Goal: Task Accomplishment & Management: Use online tool/utility

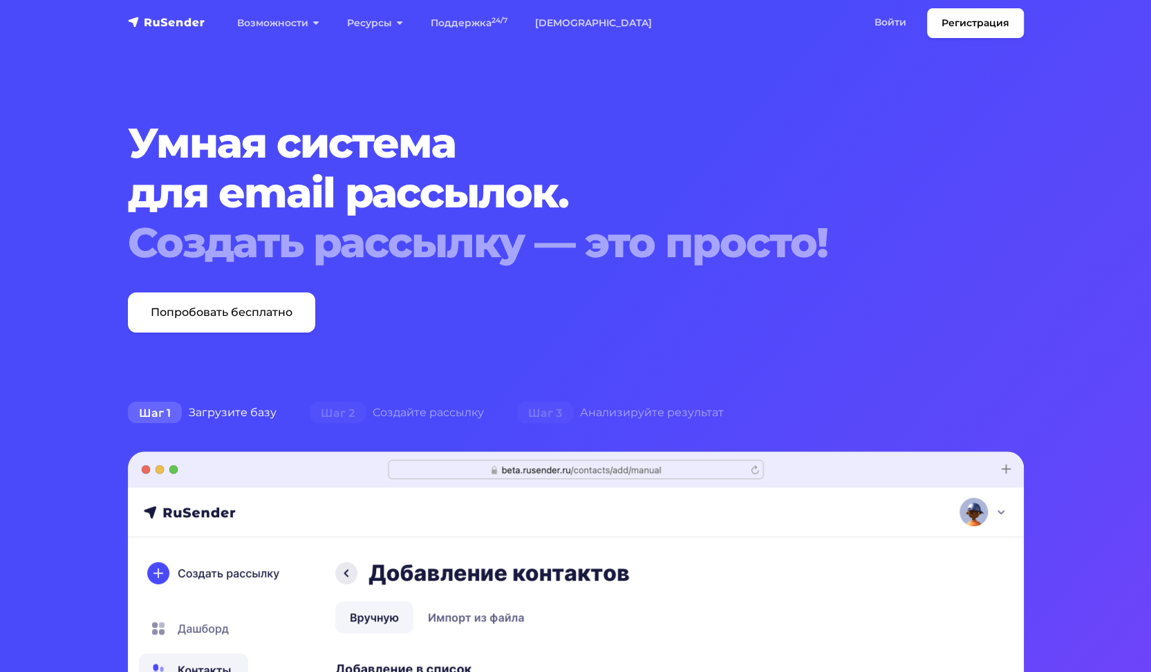
click at [148, 21] on img "navbar" at bounding box center [166, 22] width 77 height 14
click at [162, 25] on img "navbar" at bounding box center [166, 22] width 77 height 14
click at [892, 16] on link "Войти" at bounding box center [890, 22] width 59 height 28
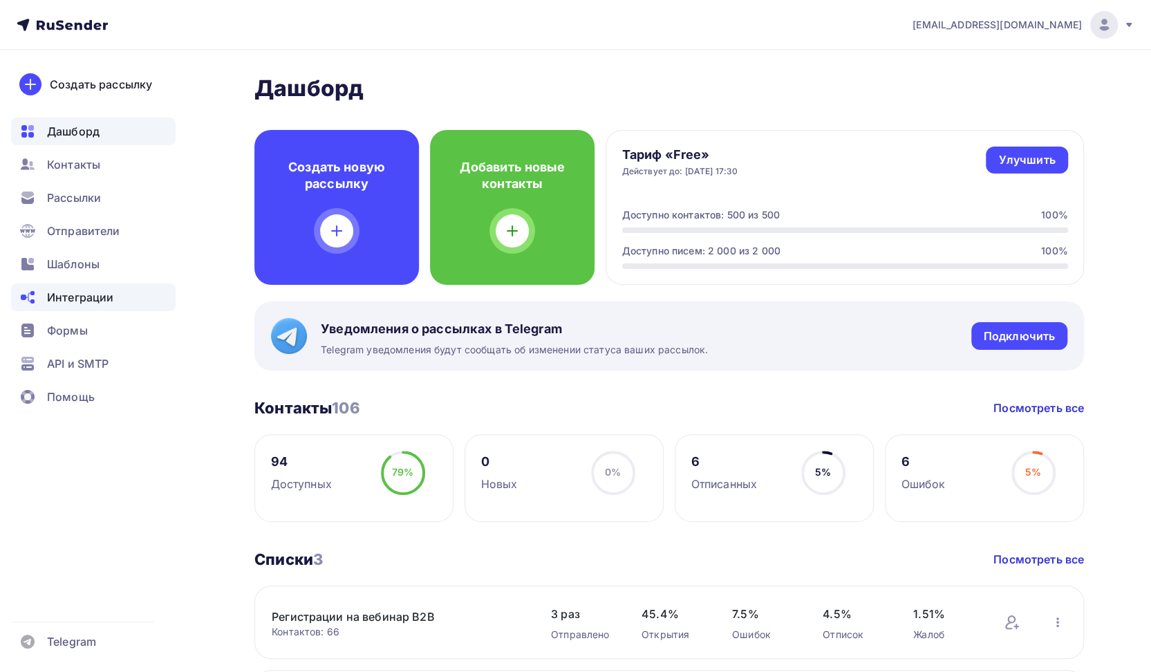
click at [77, 299] on span "Интеграции" at bounding box center [80, 297] width 66 height 17
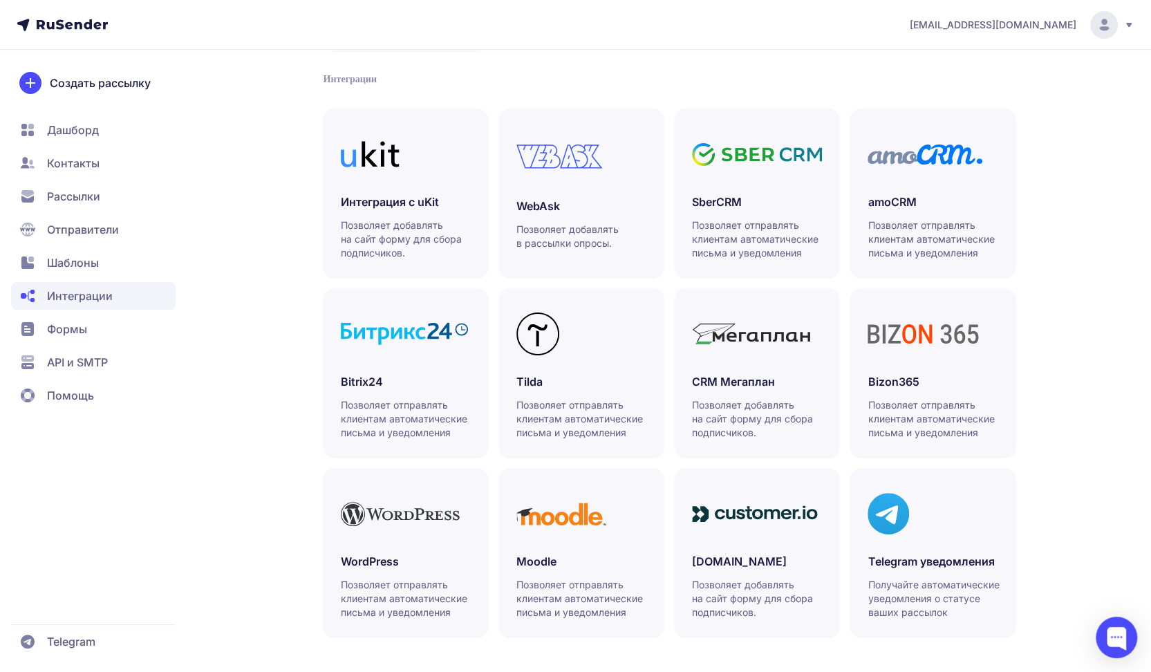
scroll to position [279, 0]
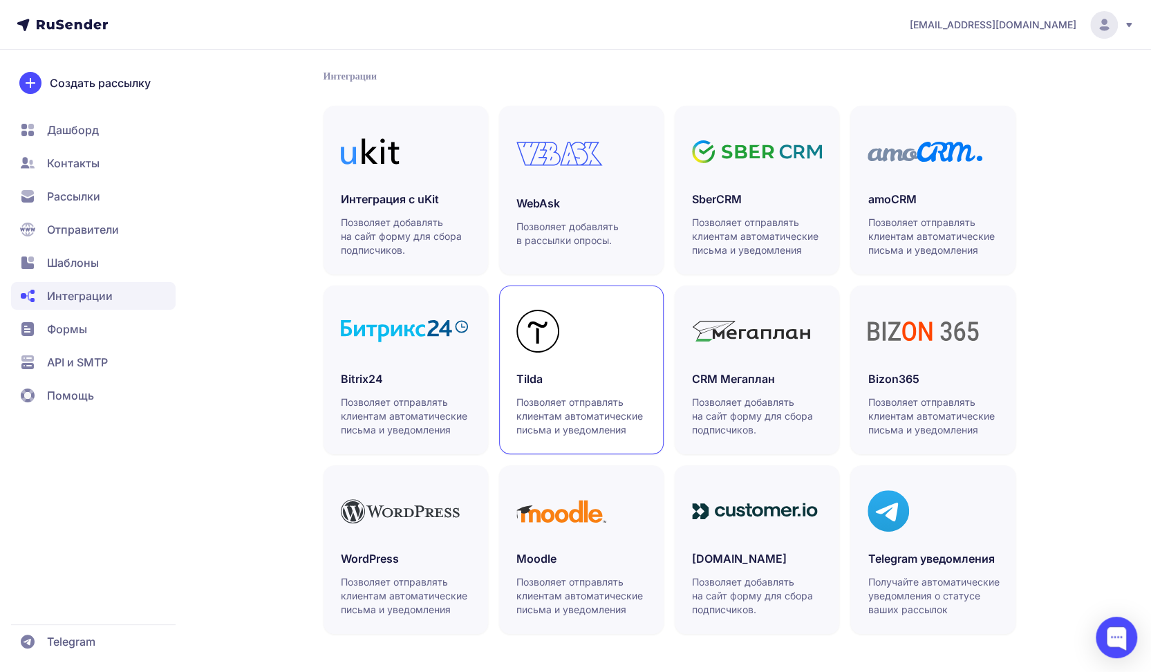
click at [583, 364] on link "Tilda Позволяет отправлять клиентам автоматические письма и уведомления" at bounding box center [581, 369] width 165 height 169
click at [71, 193] on span "Рассылки" at bounding box center [73, 196] width 53 height 17
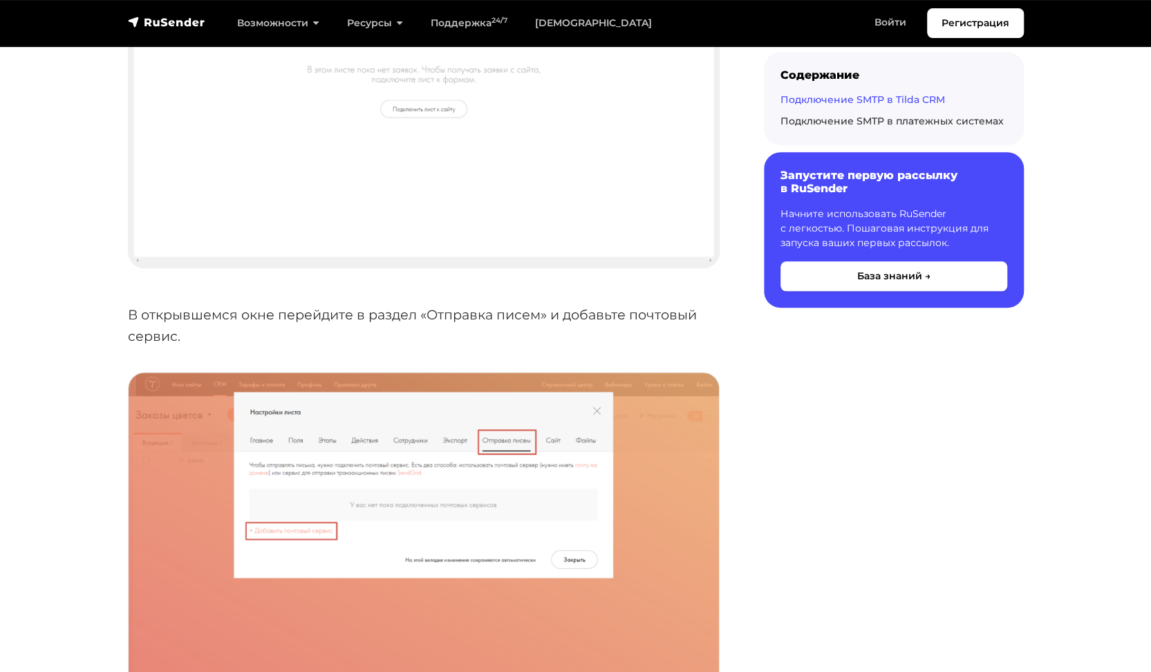
scroll to position [484, 0]
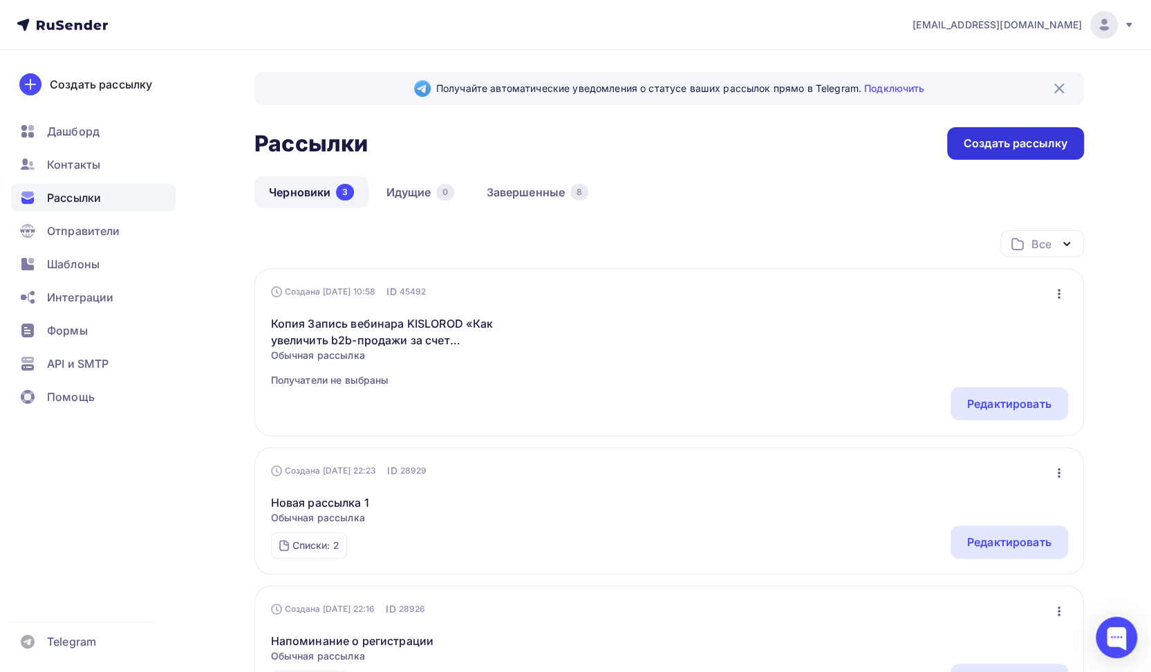
click at [1003, 142] on div "Создать рассылку" at bounding box center [1016, 143] width 104 height 16
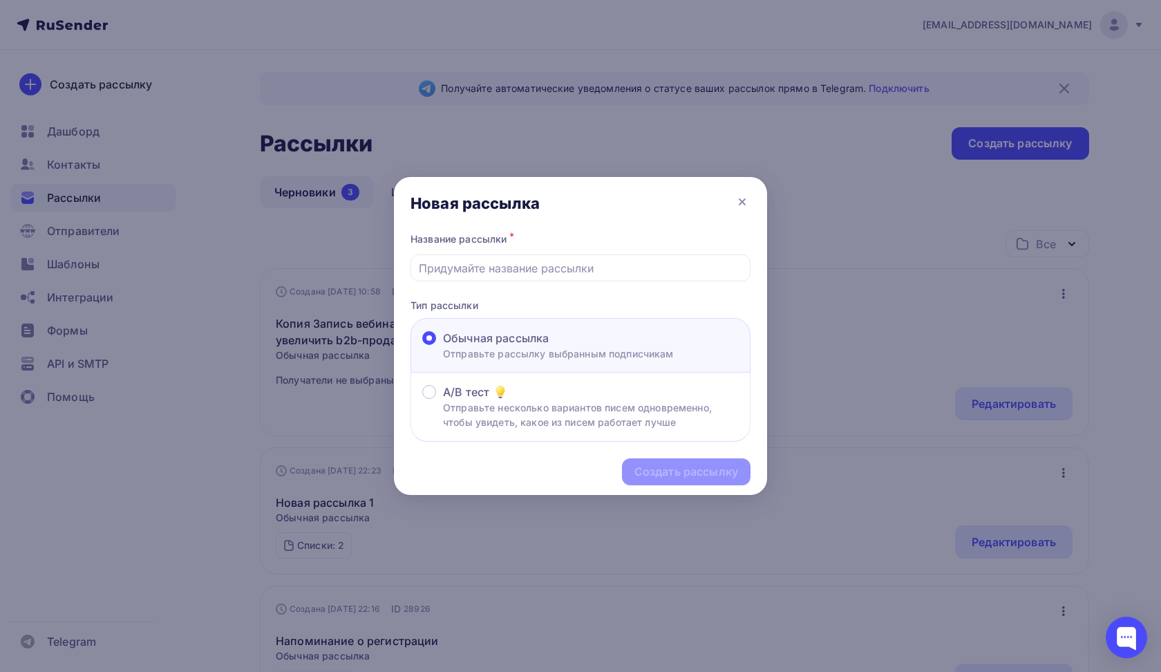
click at [182, 238] on div at bounding box center [580, 336] width 1161 height 672
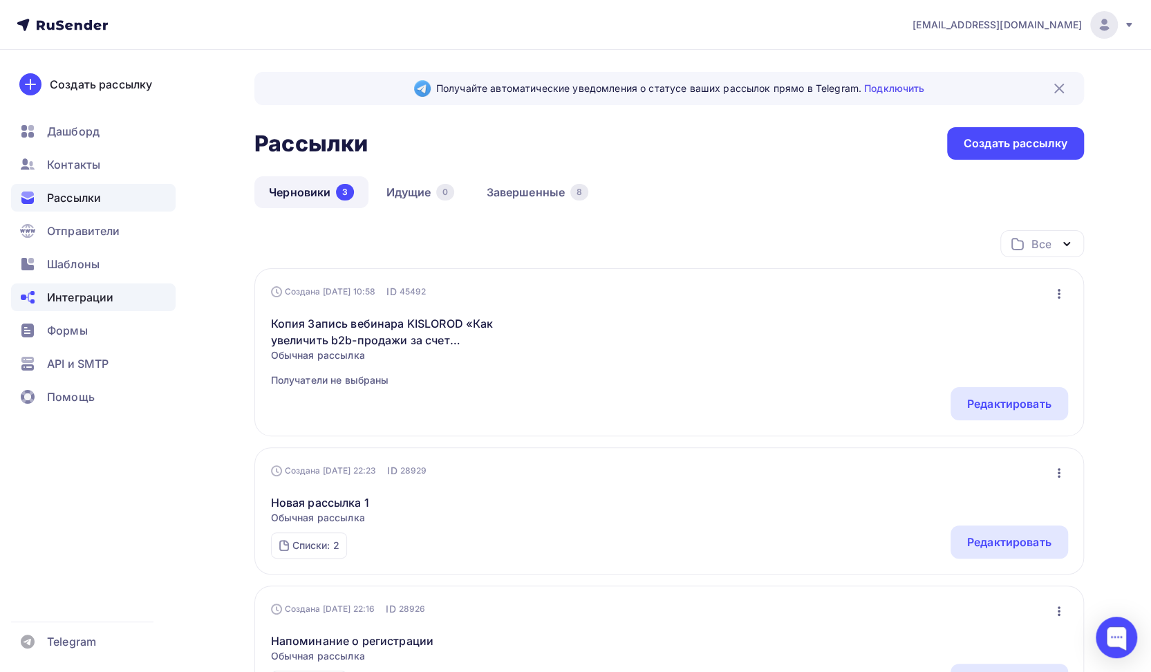
click at [108, 299] on span "Интеграции" at bounding box center [80, 297] width 66 height 17
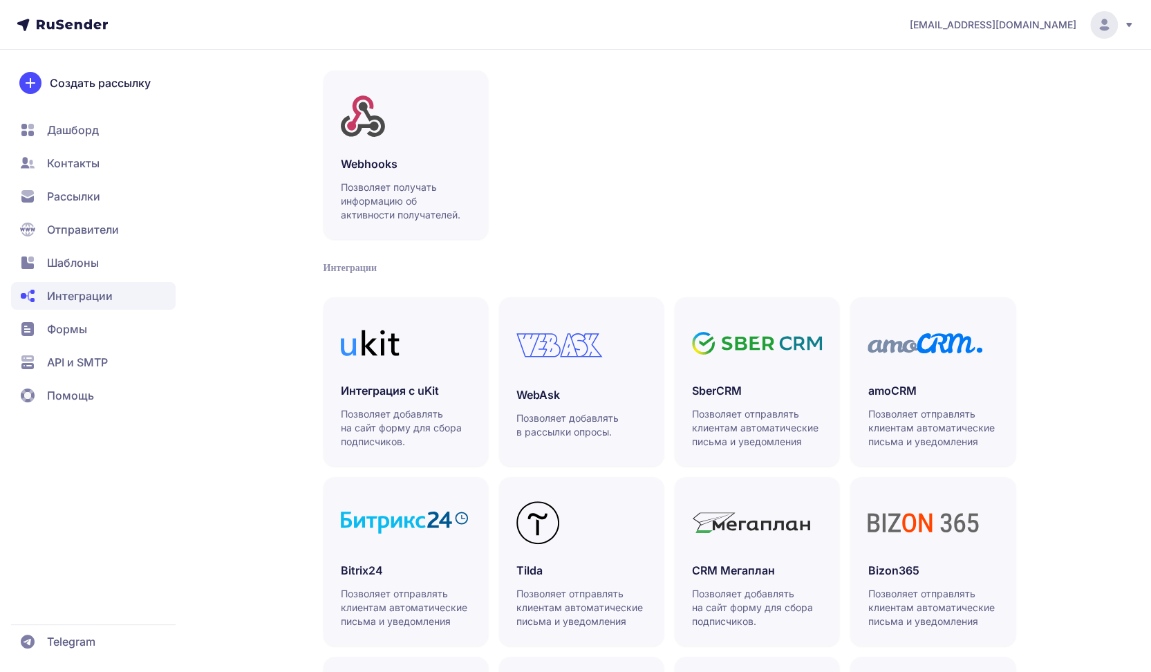
scroll to position [279, 0]
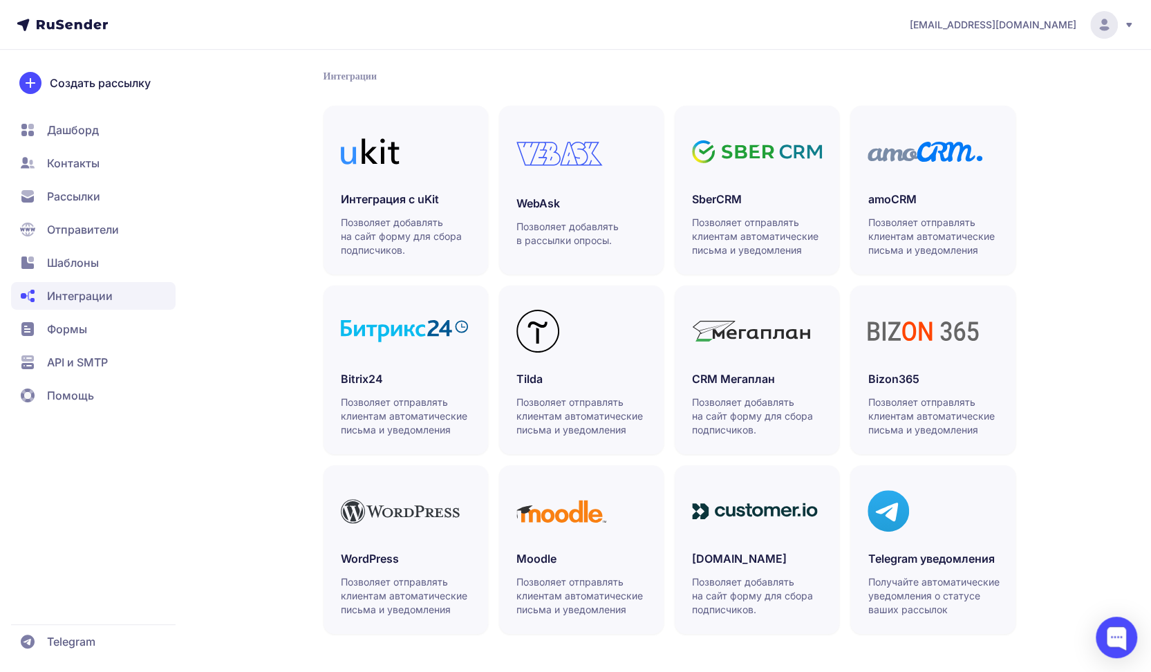
click at [89, 321] on span "Формы" at bounding box center [93, 329] width 165 height 28
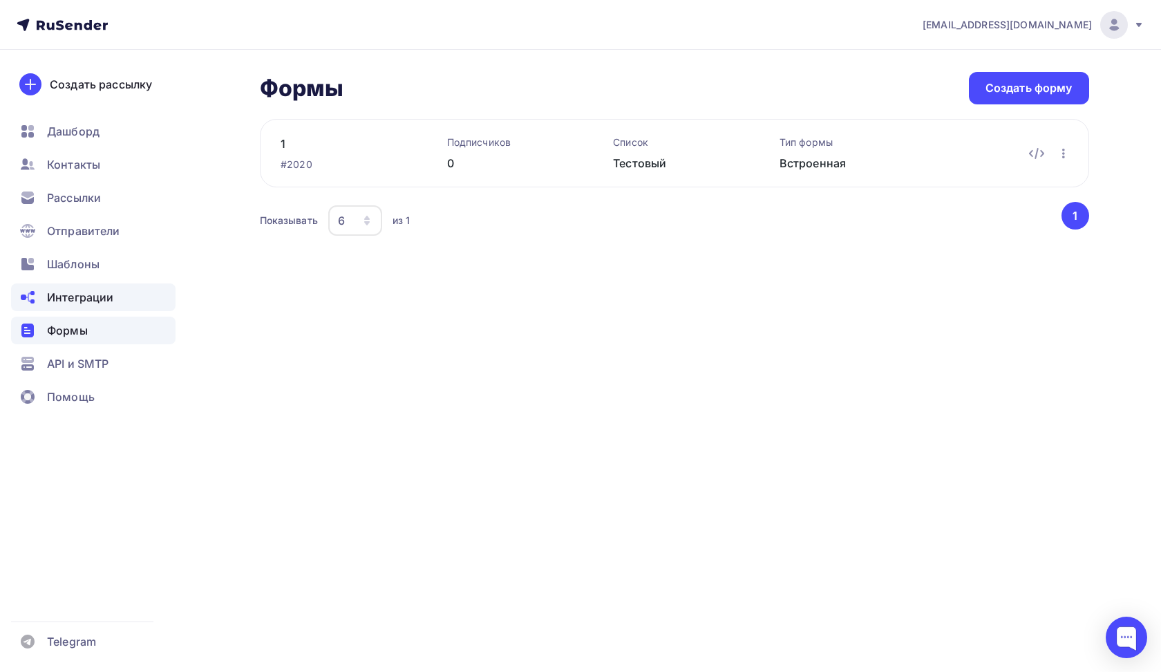
click at [70, 300] on span "Интеграции" at bounding box center [80, 297] width 66 height 17
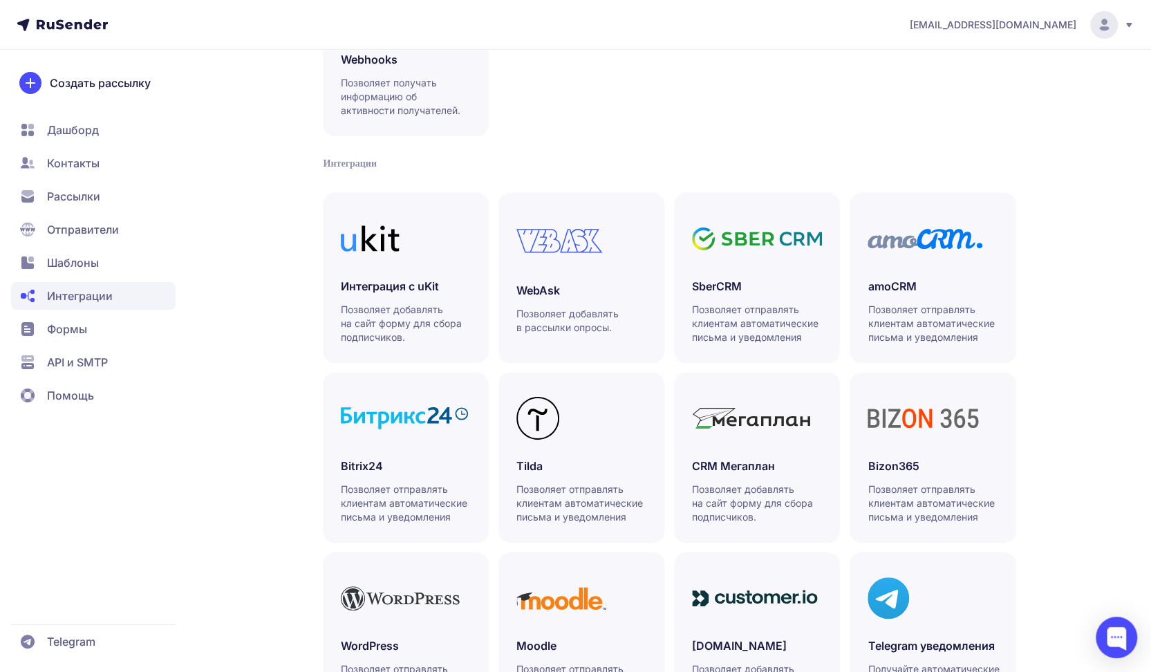
scroll to position [279, 0]
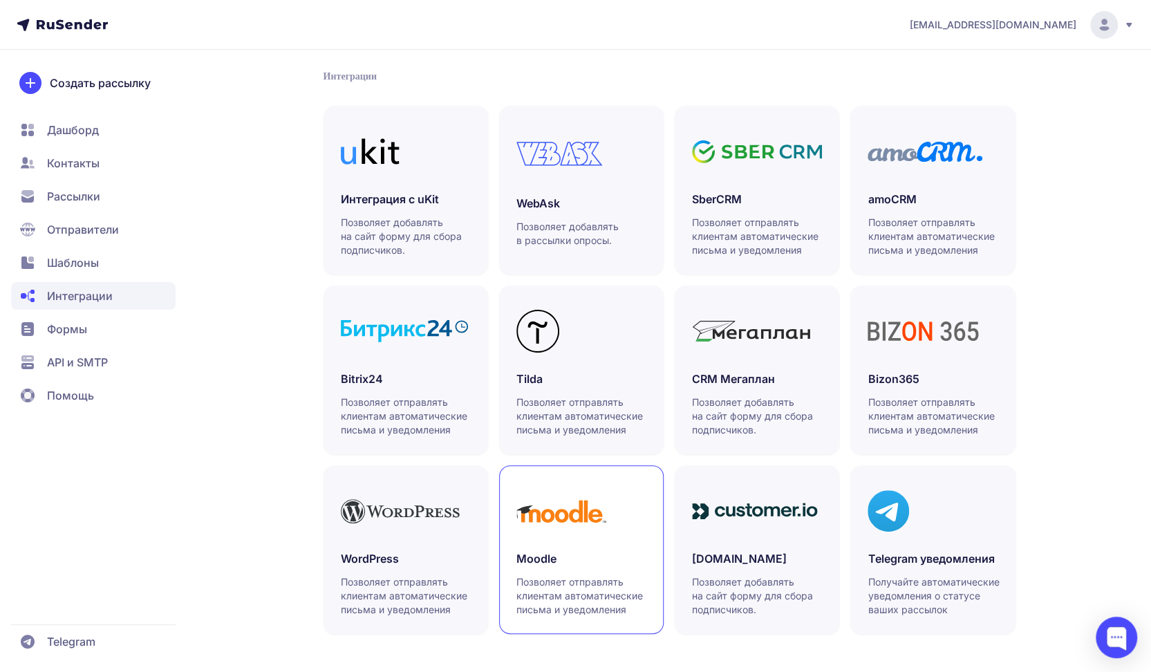
click at [585, 607] on p "Позволяет отправлять клиентам автоматические письма и уведомления" at bounding box center [581, 595] width 131 height 41
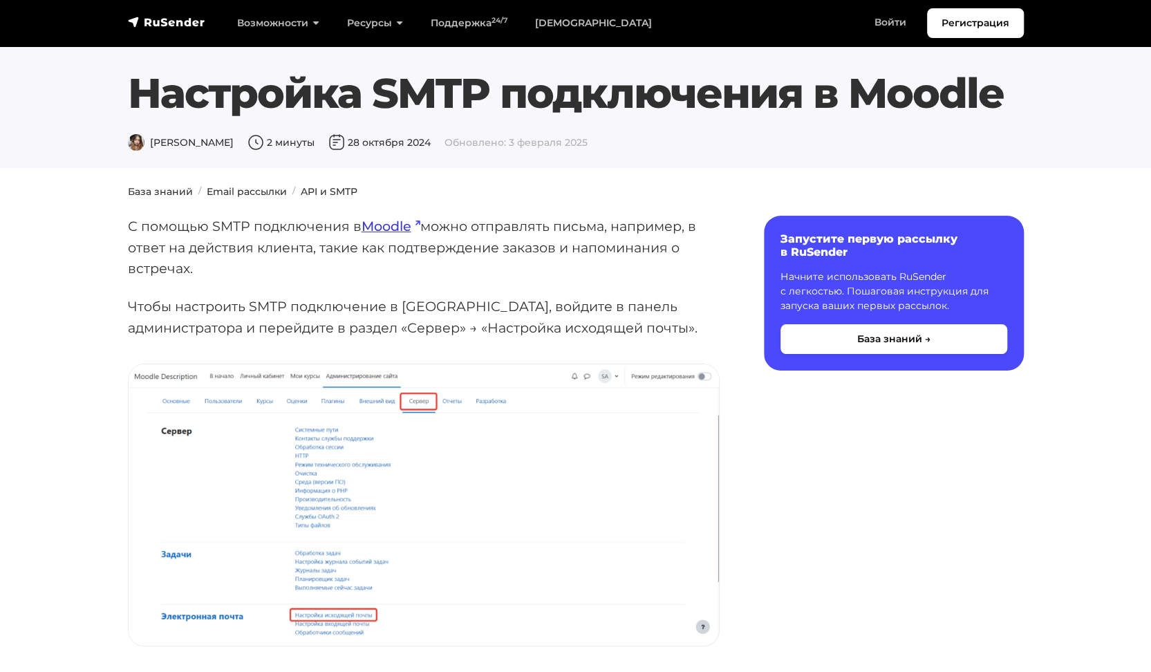
click at [390, 227] on link "Moodle" at bounding box center [391, 226] width 59 height 17
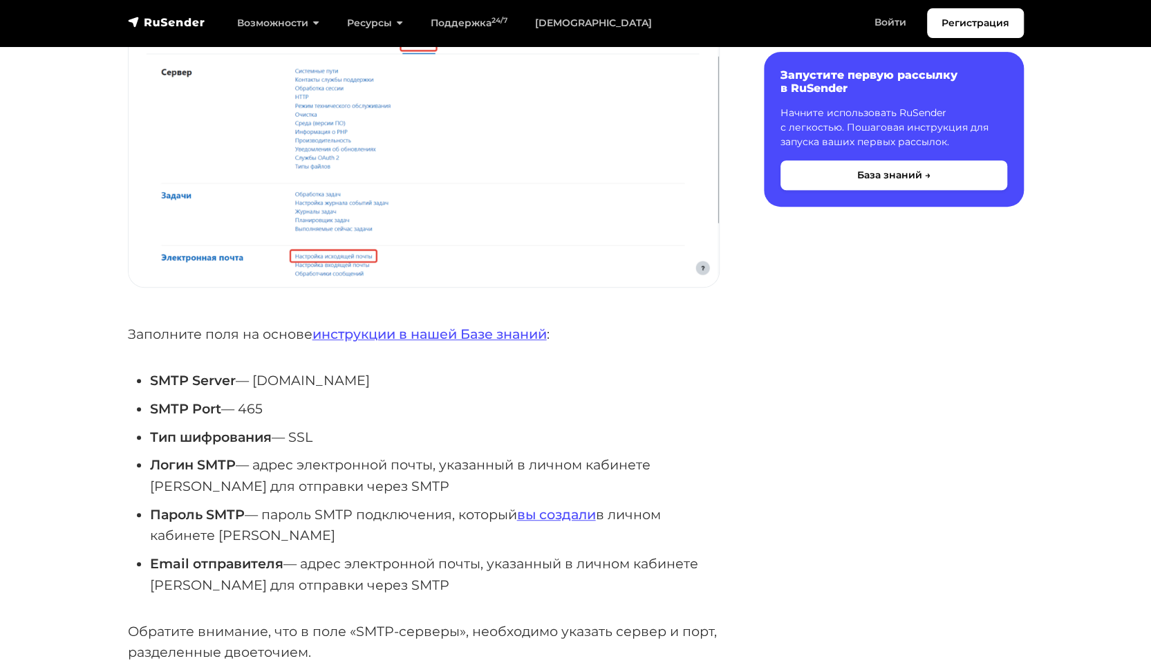
scroll to position [346, 0]
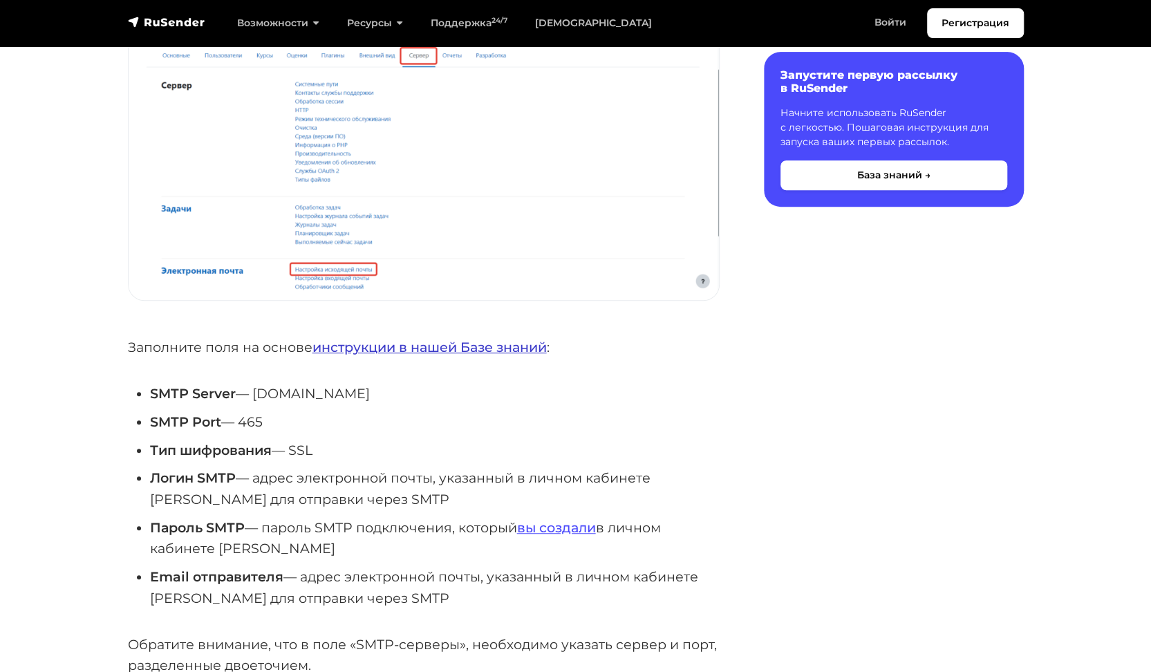
click at [425, 350] on link "инструкции в нашей Базе знаний" at bounding box center [429, 347] width 234 height 17
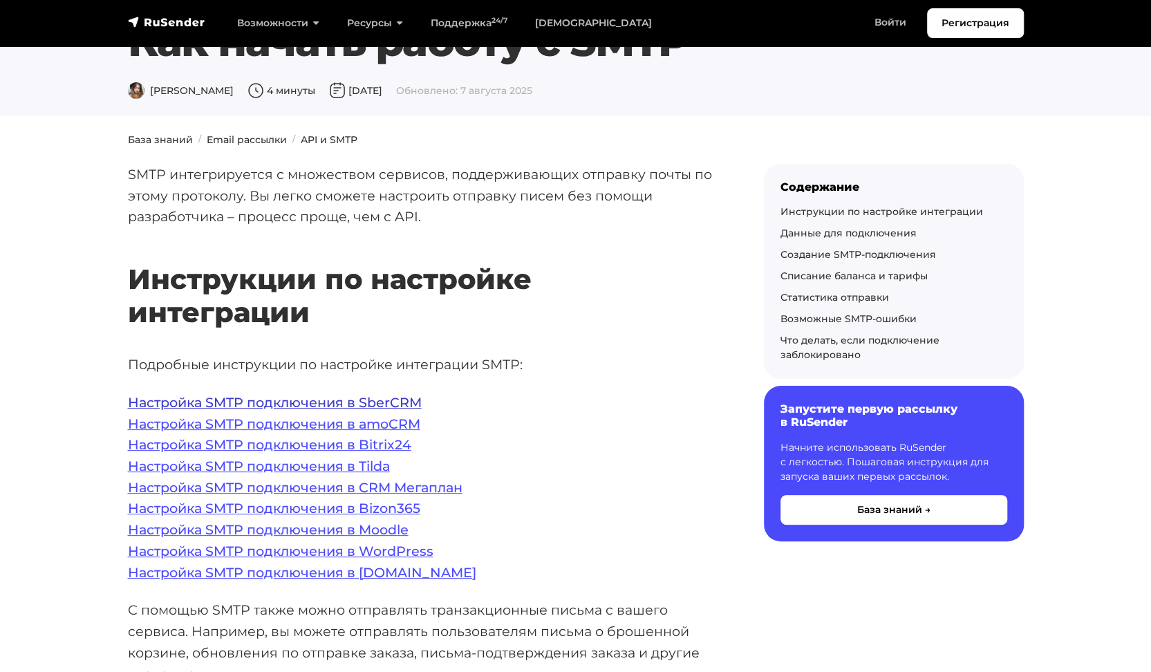
click at [322, 406] on link "Настройка SMTP подключения в SberCRM" at bounding box center [275, 402] width 294 height 17
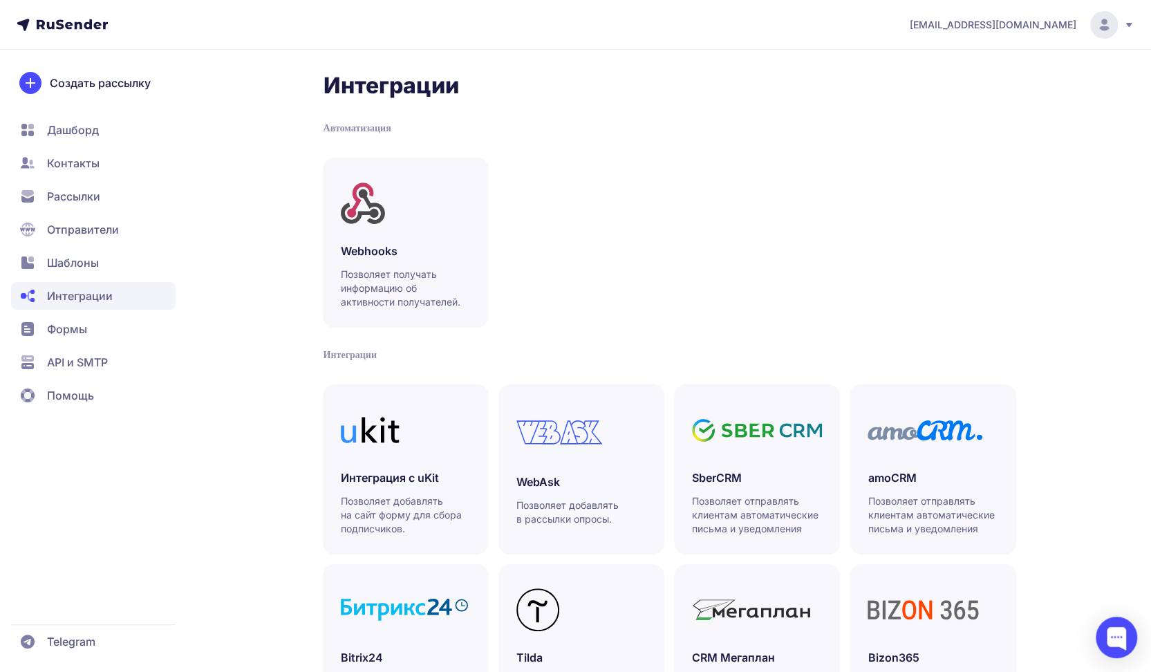
click at [143, 257] on span "Шаблоны" at bounding box center [93, 263] width 165 height 28
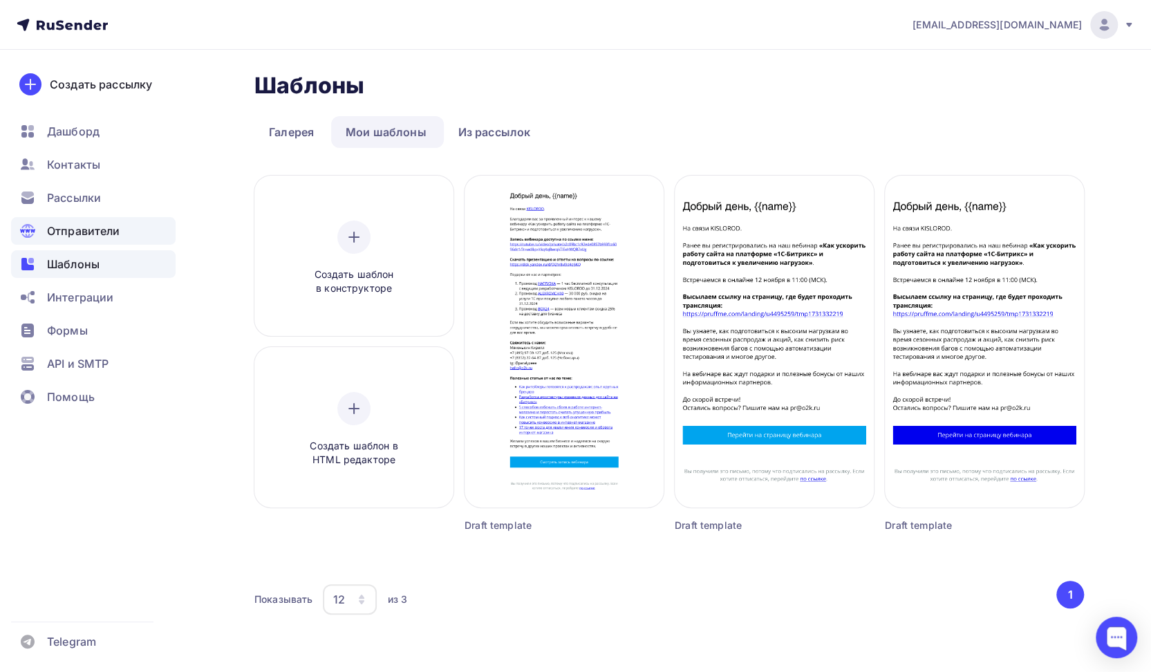
click at [120, 229] on div "Отправители" at bounding box center [93, 231] width 165 height 28
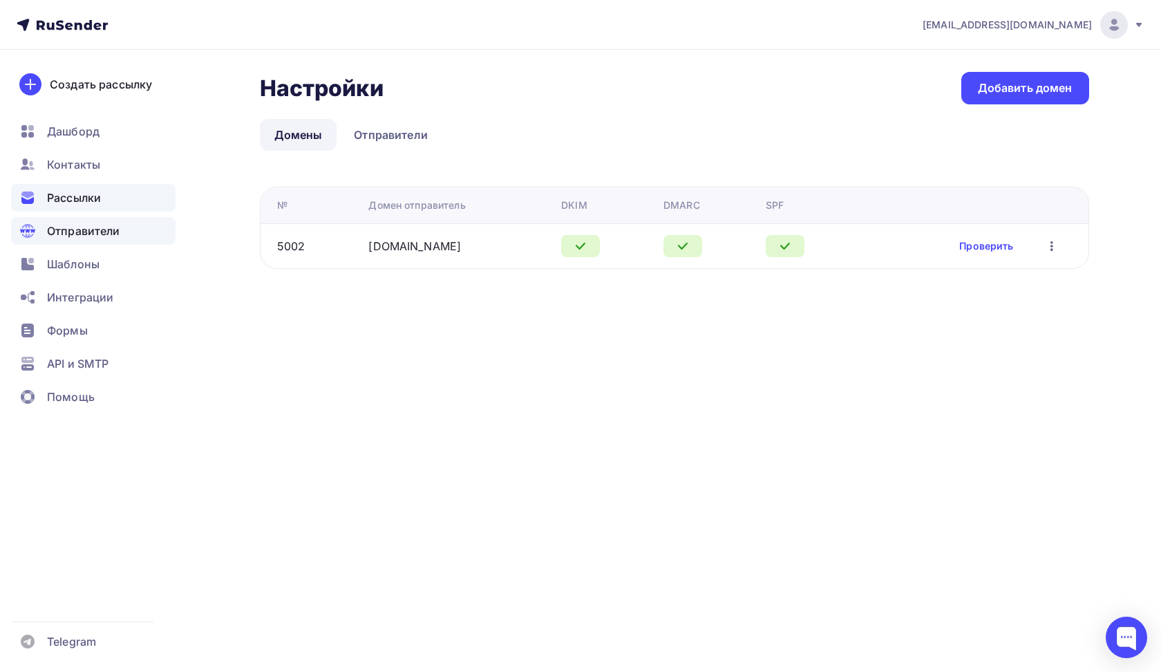
click at [105, 195] on div "Рассылки" at bounding box center [93, 198] width 165 height 28
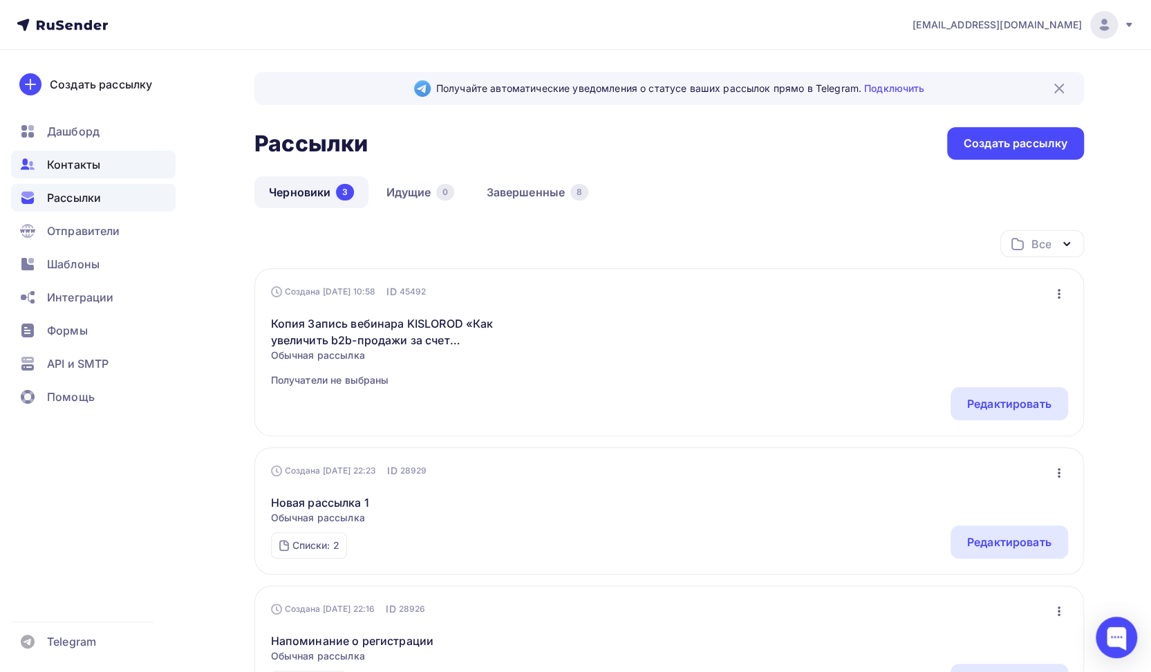
click at [100, 173] on div "Контакты" at bounding box center [93, 165] width 165 height 28
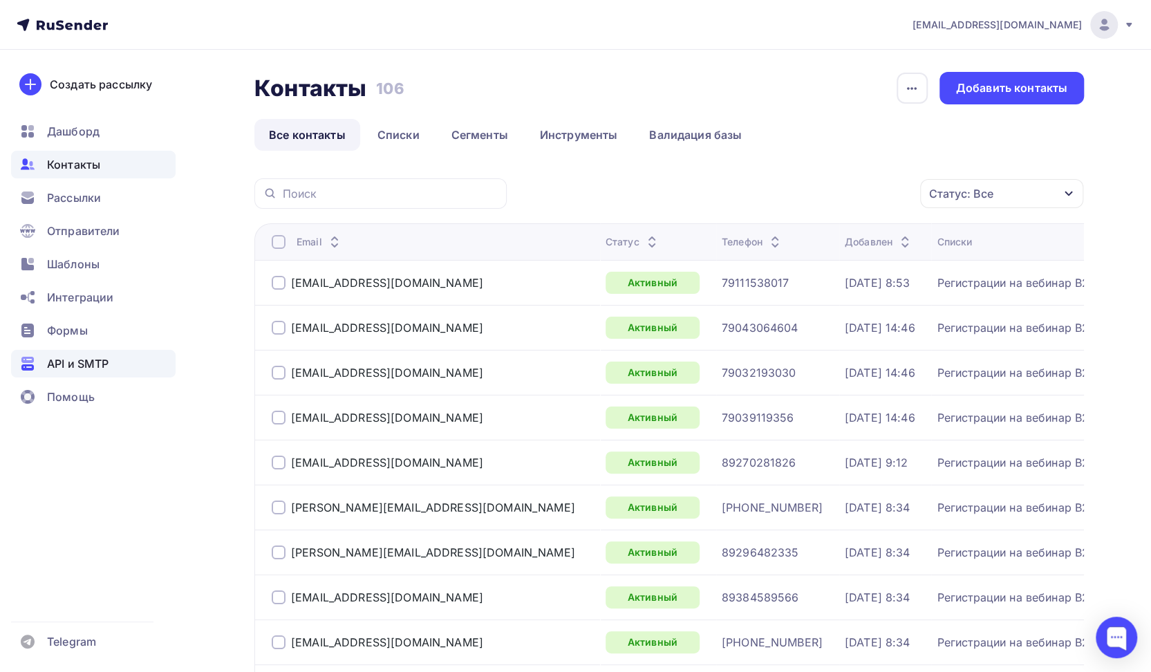
click at [96, 365] on span "API и SMTP" at bounding box center [78, 363] width 62 height 17
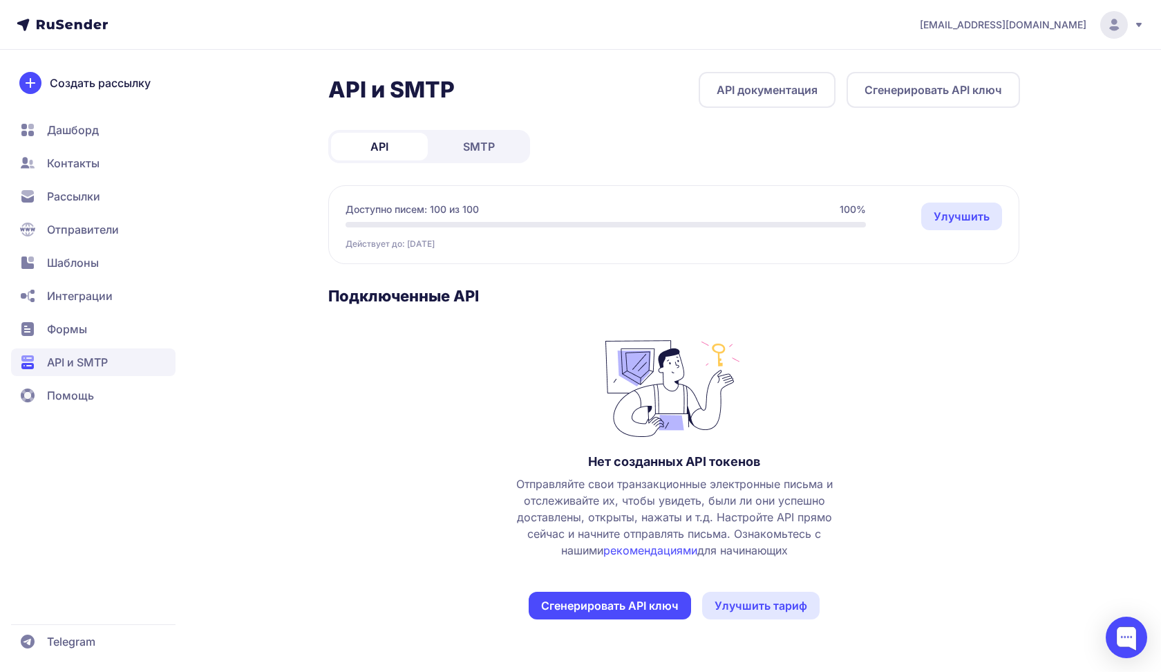
click at [95, 167] on span "Контакты" at bounding box center [73, 163] width 53 height 17
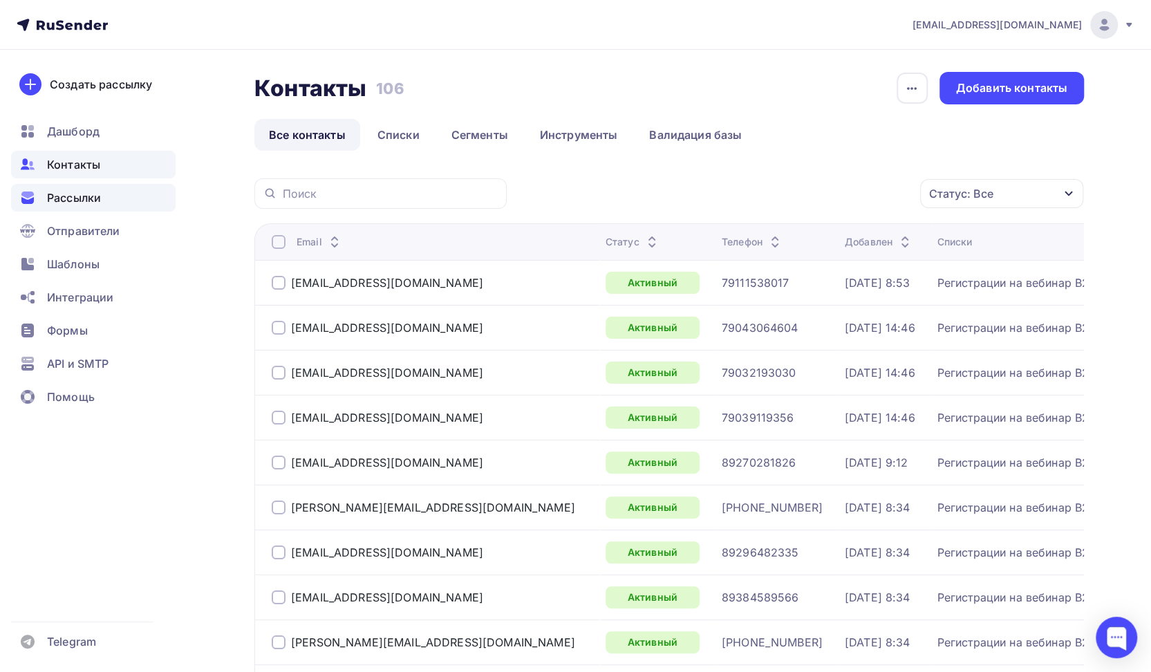
click at [80, 192] on span "Рассылки" at bounding box center [74, 197] width 54 height 17
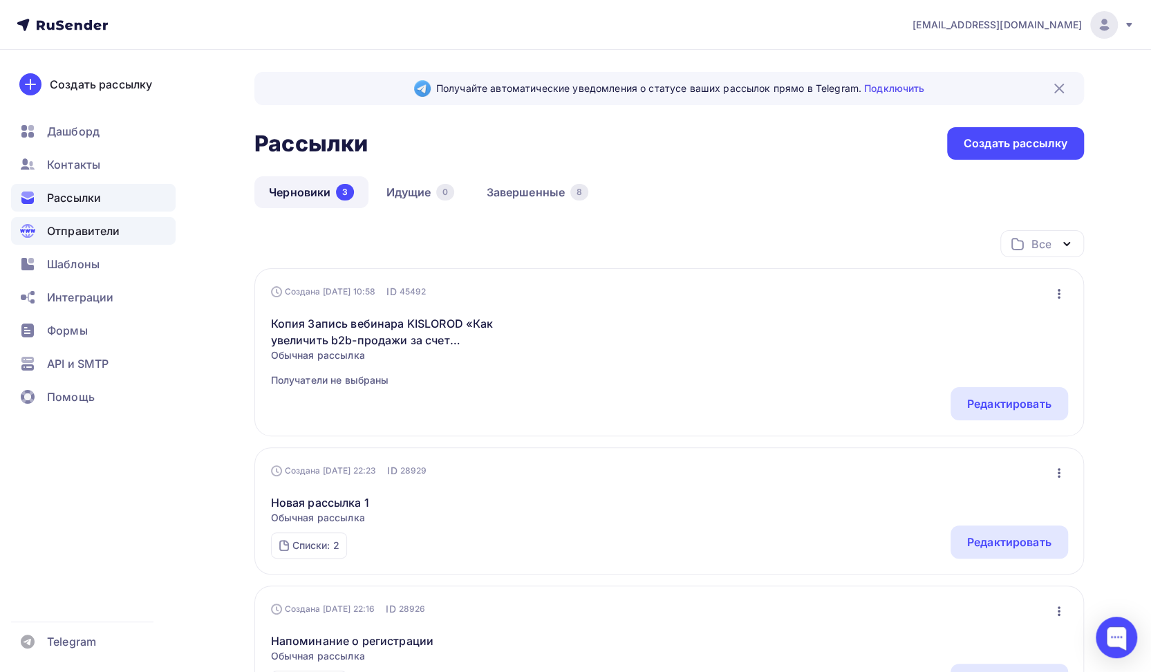
click at [80, 238] on span "Отправители" at bounding box center [83, 231] width 73 height 17
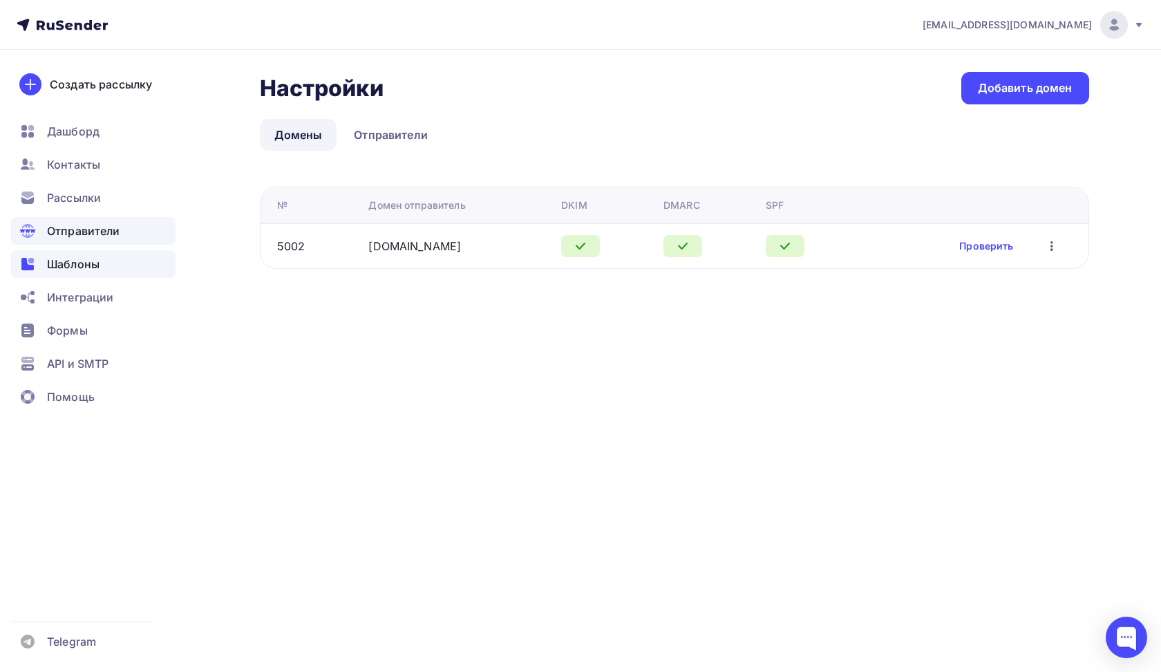
click at [88, 274] on div "Шаблоны" at bounding box center [93, 264] width 165 height 28
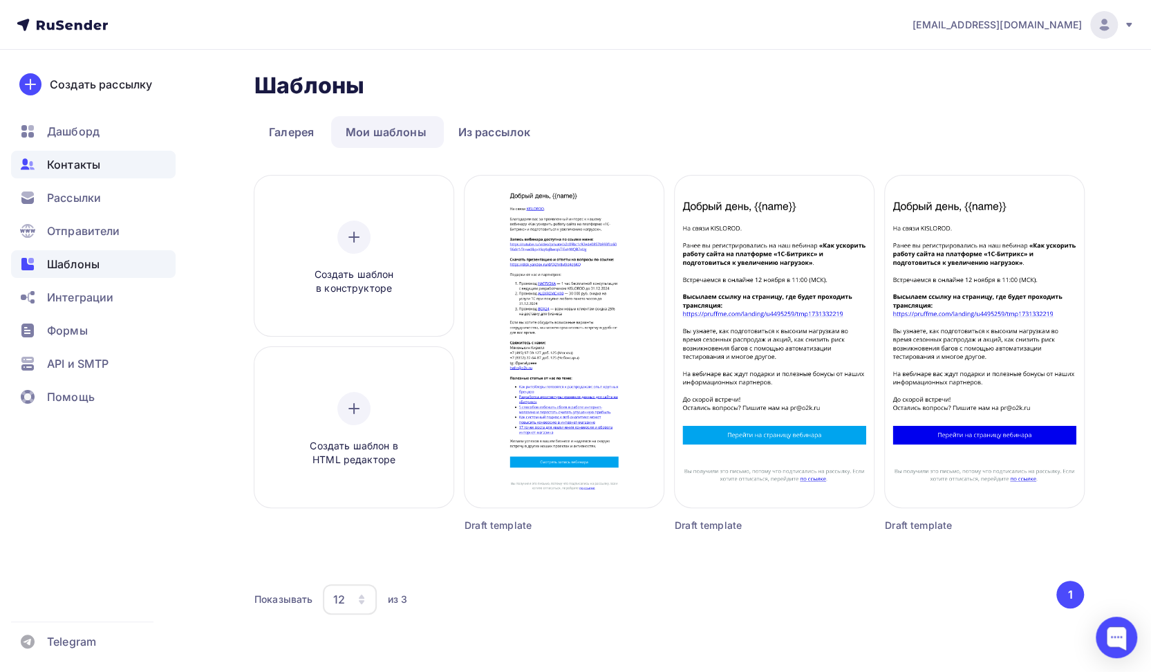
click at [64, 155] on div "Контакты" at bounding box center [93, 165] width 165 height 28
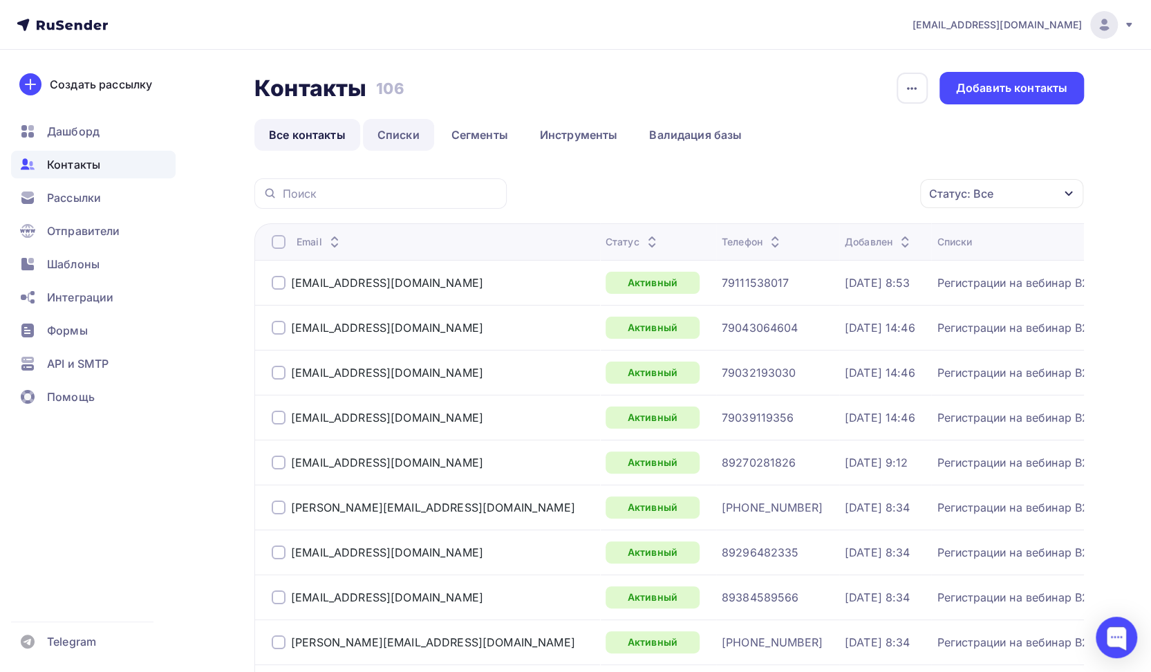
click at [389, 137] on link "Списки" at bounding box center [398, 135] width 71 height 32
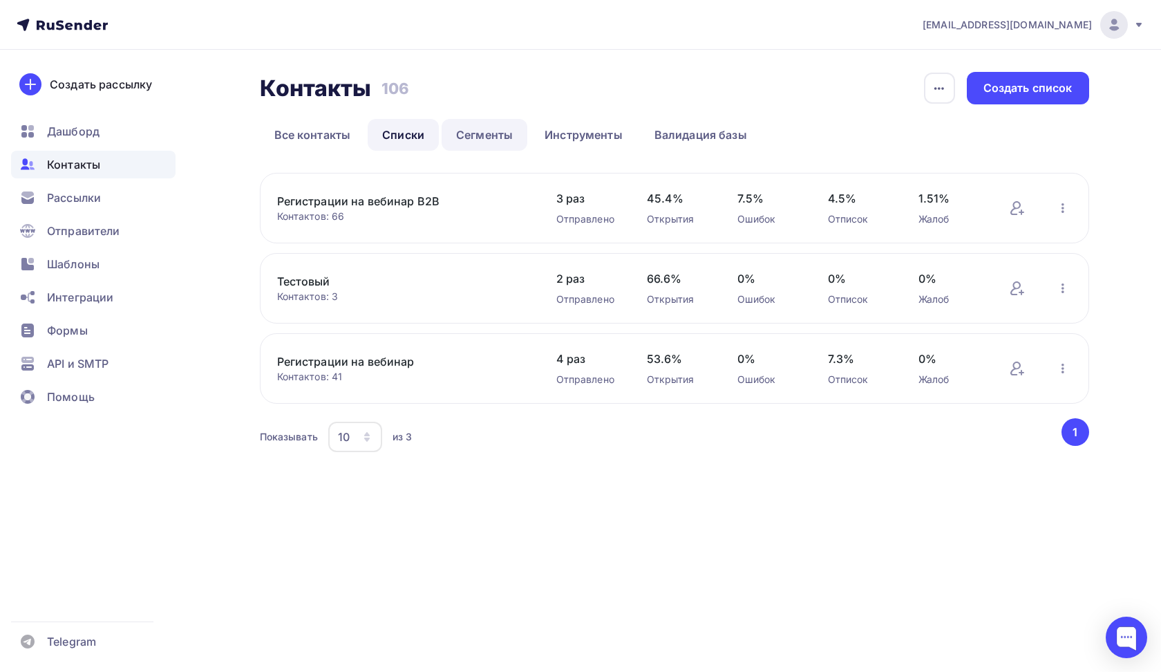
click at [475, 141] on link "Сегменты" at bounding box center [485, 135] width 86 height 32
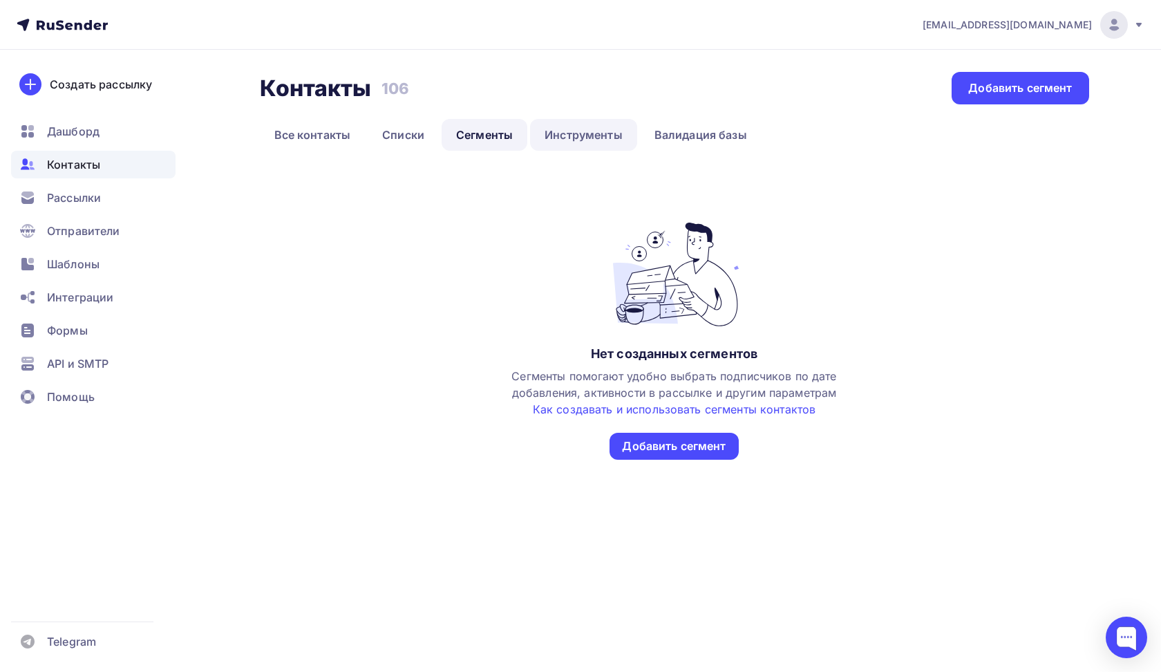
click at [543, 140] on link "Инструменты" at bounding box center [583, 135] width 107 height 32
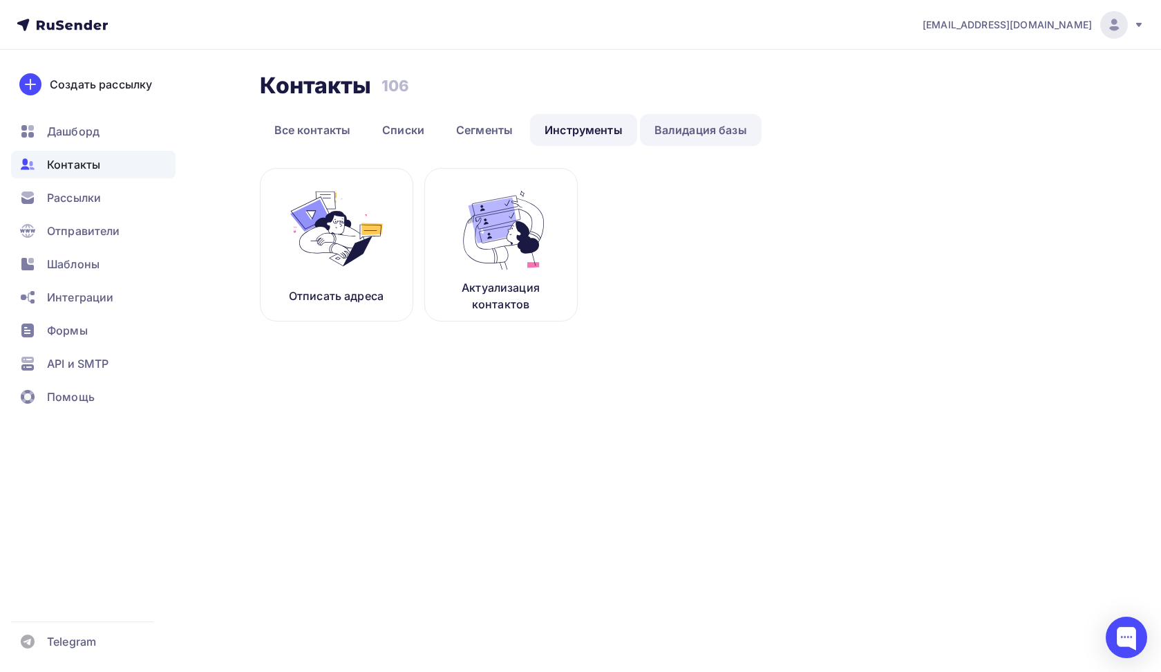
click at [679, 130] on link "Валидация базы" at bounding box center [701, 130] width 122 height 32
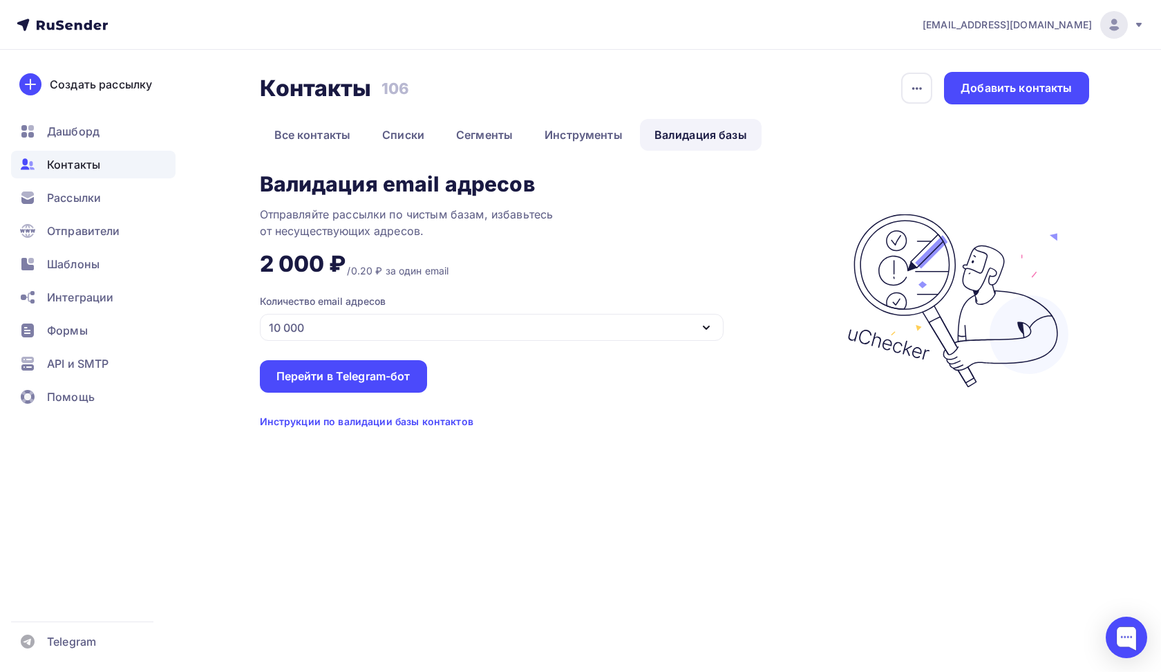
click at [348, 324] on div "10 000" at bounding box center [492, 327] width 464 height 27
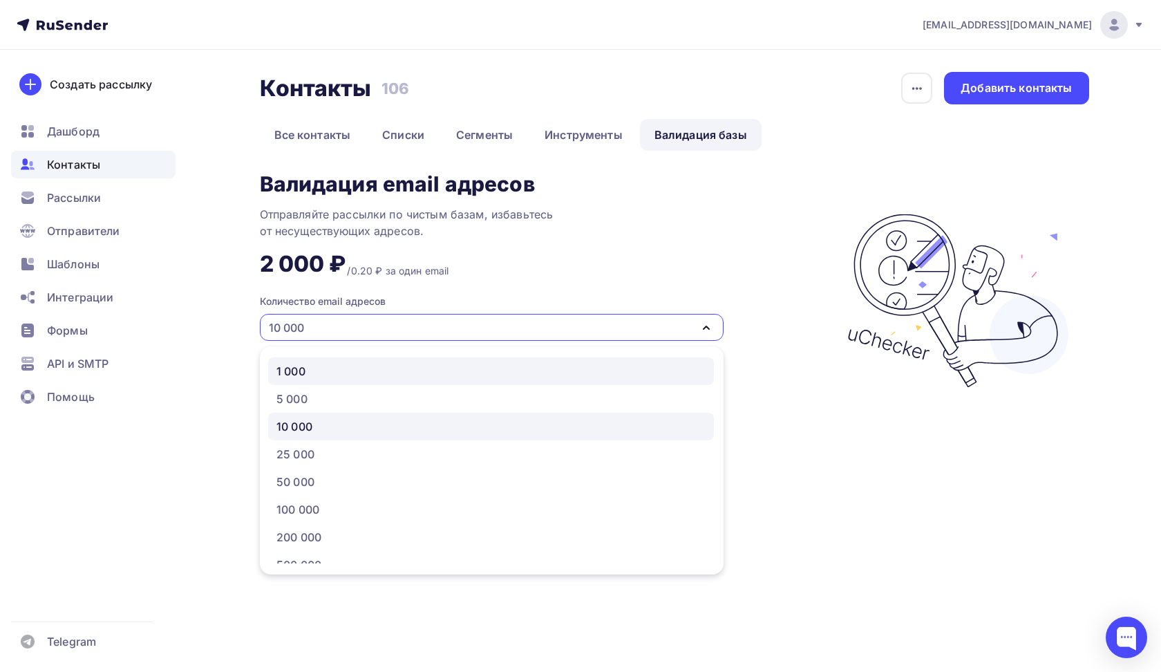
click at [329, 368] on div "1 000" at bounding box center [490, 371] width 429 height 17
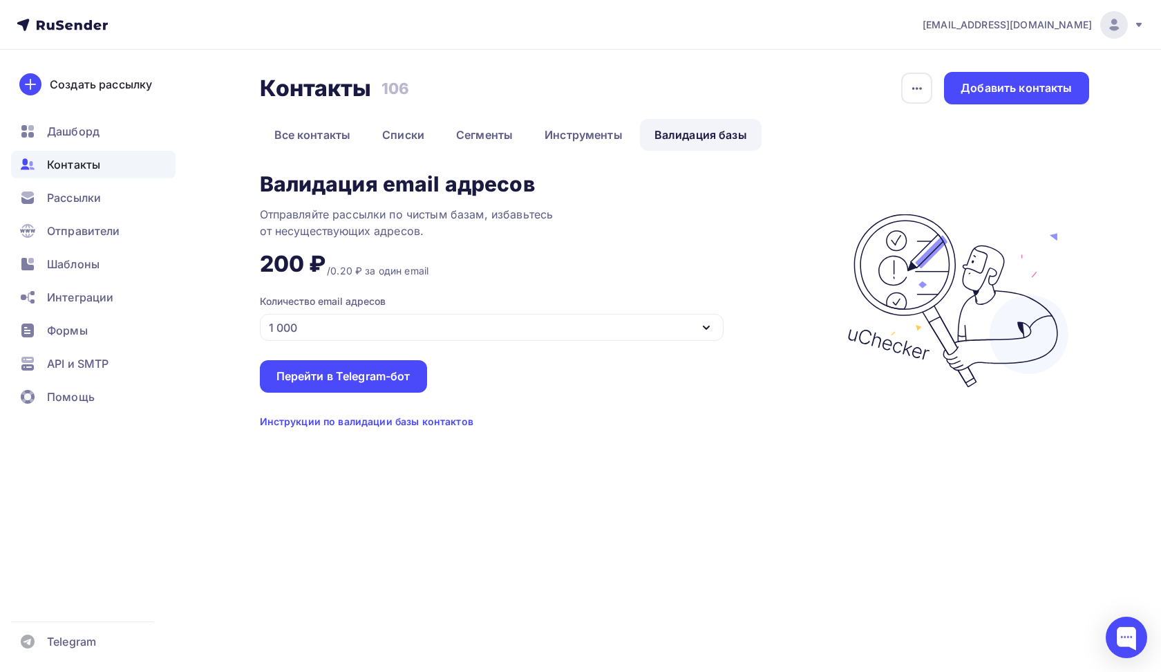
click at [676, 271] on div "Валидация email адресов Отправляйте рассылки по чистым базам, избавьтесь от нес…" at bounding box center [546, 301] width 573 height 256
click at [427, 324] on div "1 000" at bounding box center [492, 327] width 464 height 27
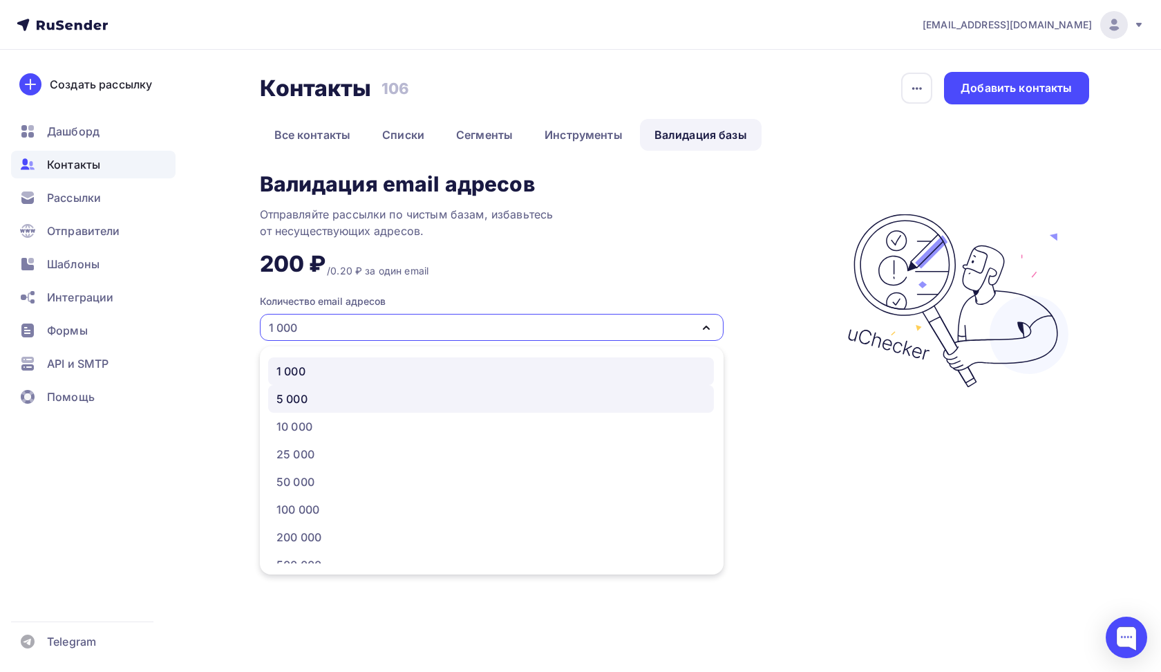
click at [348, 396] on div "5 000" at bounding box center [490, 399] width 429 height 17
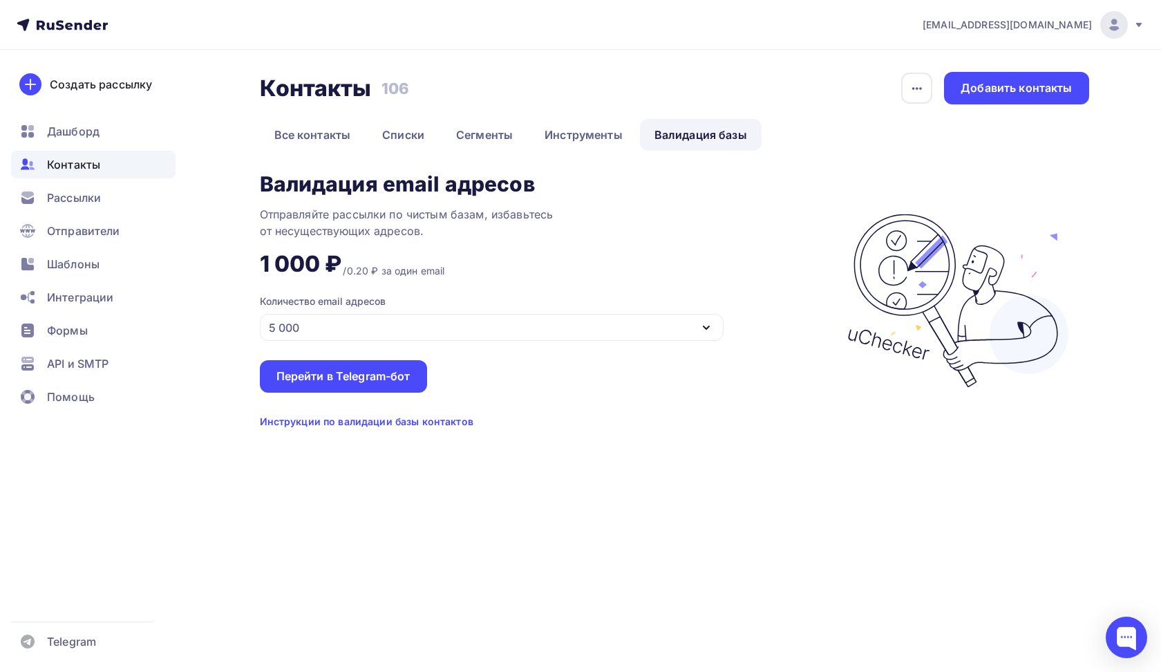
click at [769, 281] on div "Валидация email адресов Отправляйте рассылки по чистым базам, избавьтесь от нес…" at bounding box center [546, 301] width 573 height 256
